Goal: Task Accomplishment & Management: Complete application form

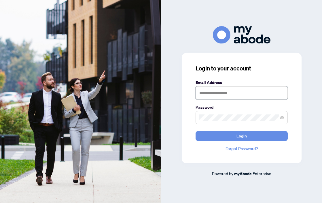
type input "**********"
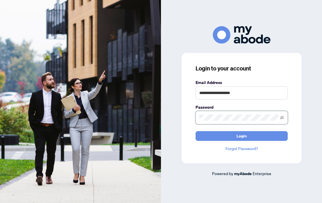
click at [241, 136] on button "Login" at bounding box center [241, 136] width 92 height 10
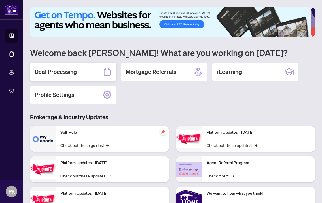
click at [65, 70] on h2 "Deal Processing" at bounding box center [56, 72] width 42 height 8
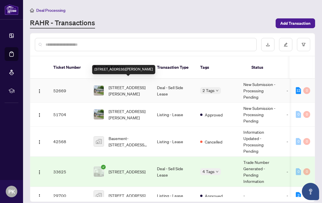
click at [119, 84] on span "[STREET_ADDRESS][PERSON_NAME]" at bounding box center [127, 90] width 39 height 13
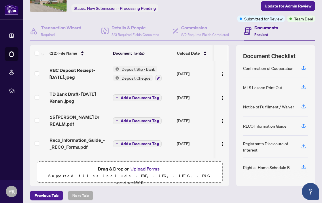
scroll to position [38, 0]
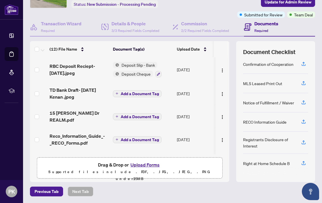
click at [148, 165] on button "Upload Forms" at bounding box center [145, 164] width 33 height 7
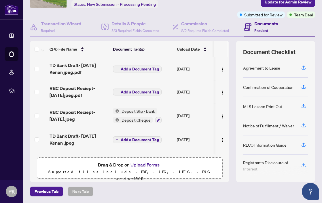
scroll to position [0, 0]
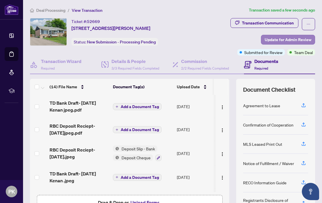
click at [277, 40] on span "Update for Admin Review" at bounding box center [287, 39] width 47 height 9
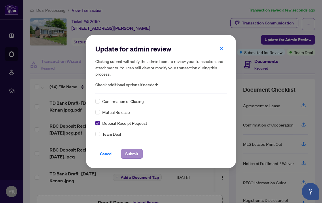
click at [134, 153] on span "Submit" at bounding box center [131, 153] width 13 height 9
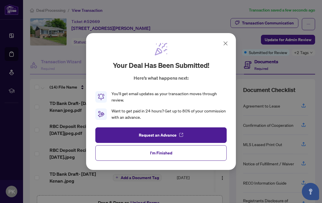
click at [134, 153] on button "I'm Finished" at bounding box center [160, 153] width 131 height 16
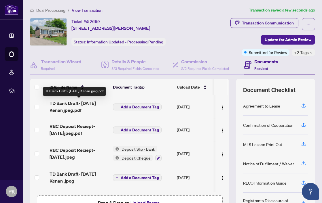
click at [60, 108] on span "TD Bank Draft- [DATE] Kenan jpeg.pdf" at bounding box center [78, 107] width 59 height 14
